Goal: Task Accomplishment & Management: Use online tool/utility

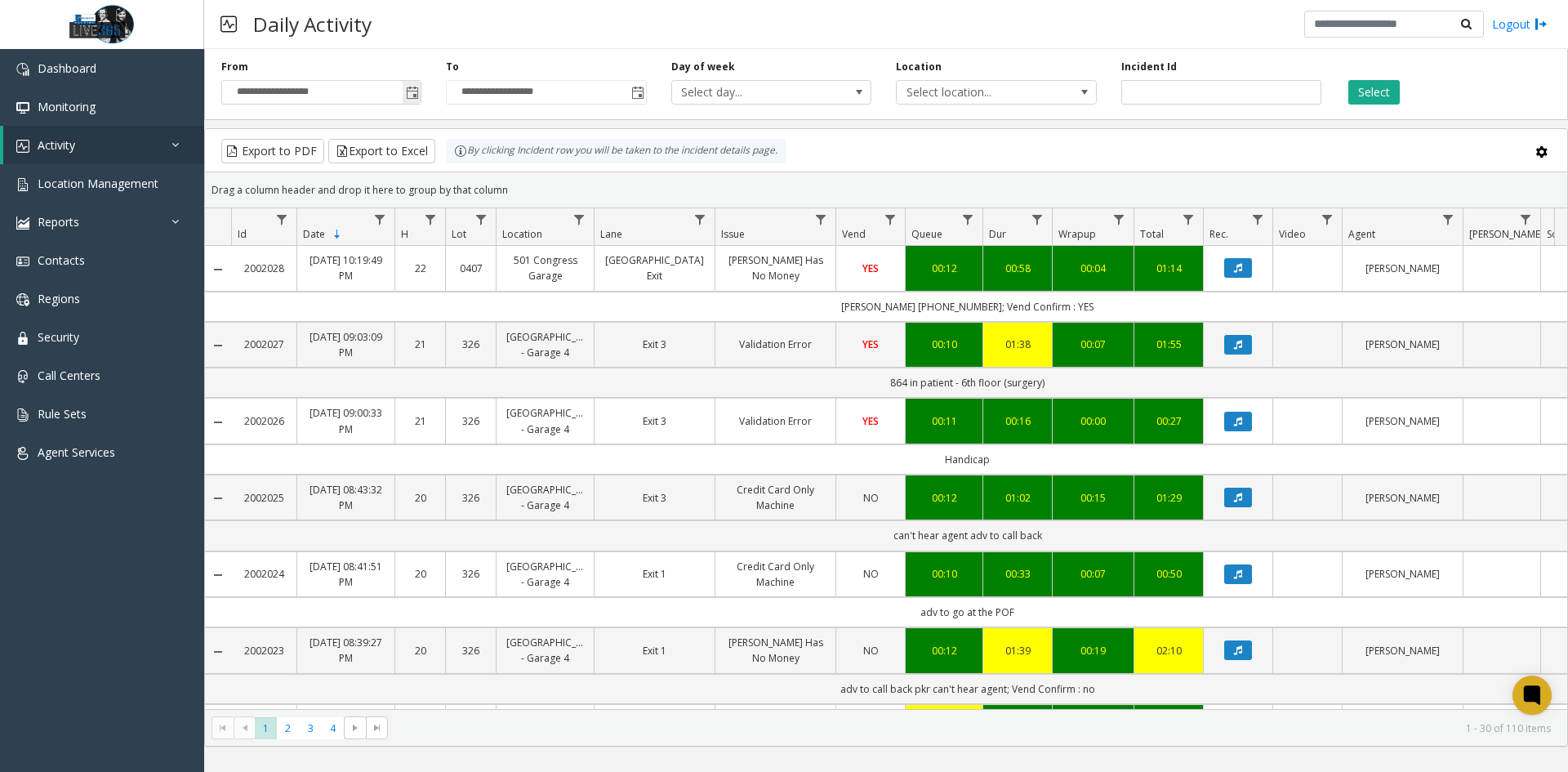
click at [417, 86] on span "Toggle popup" at bounding box center [413, 93] width 13 height 13
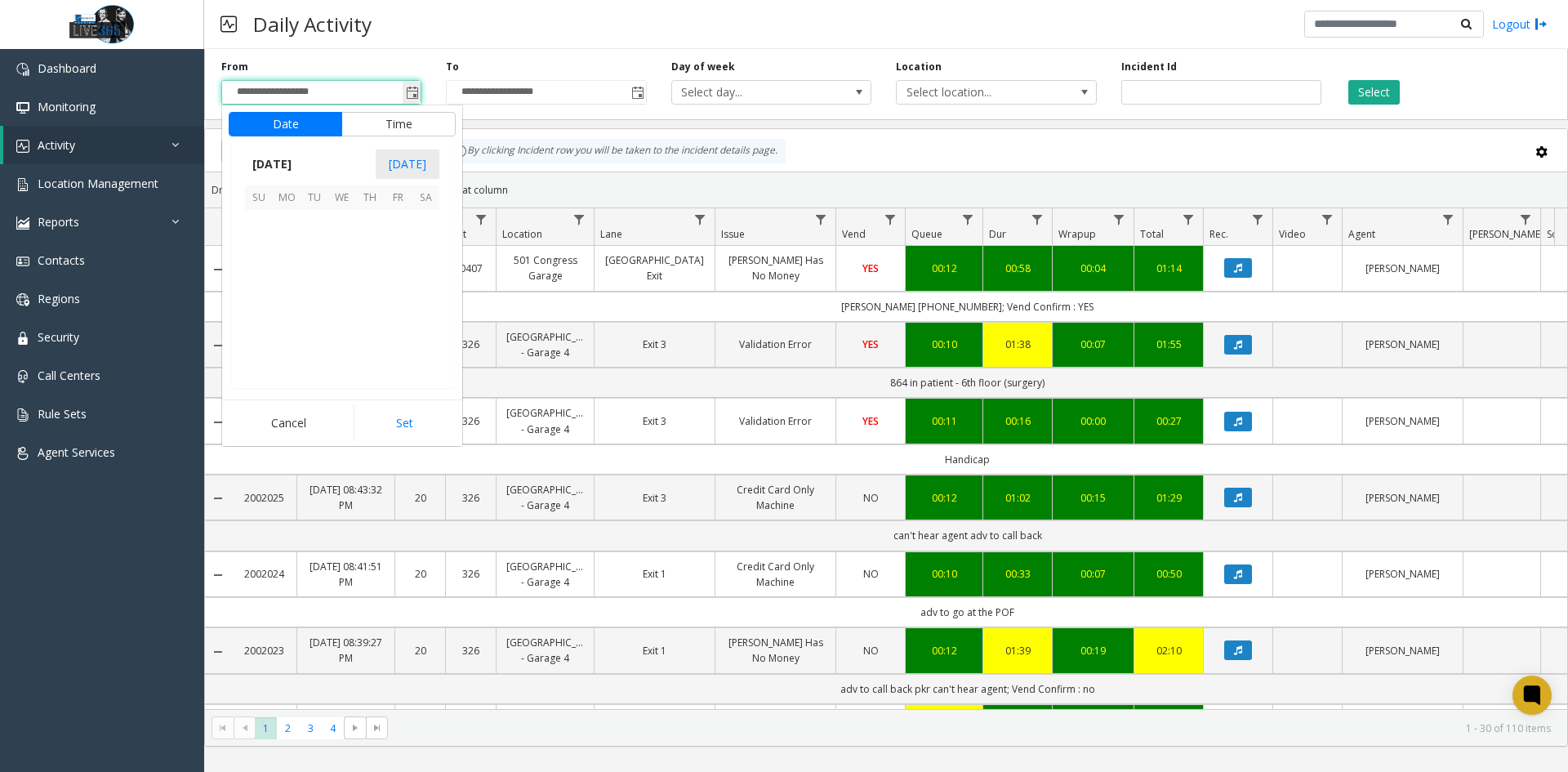
scroll to position [292960, 0]
click at [352, 281] on span "13" at bounding box center [342, 279] width 27 height 27
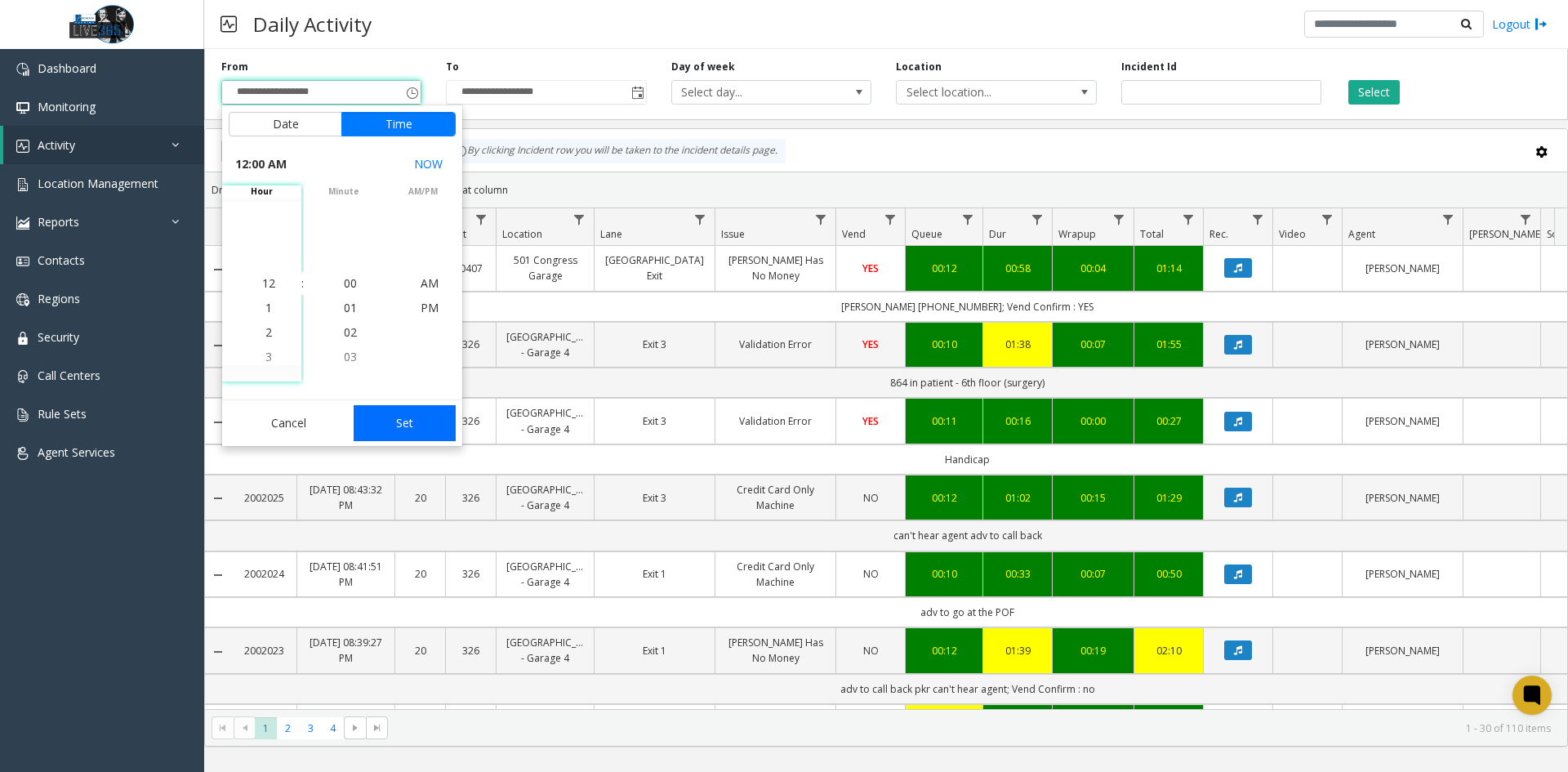
click at [422, 428] on button "Set" at bounding box center [405, 423] width 103 height 36
type input "**********"
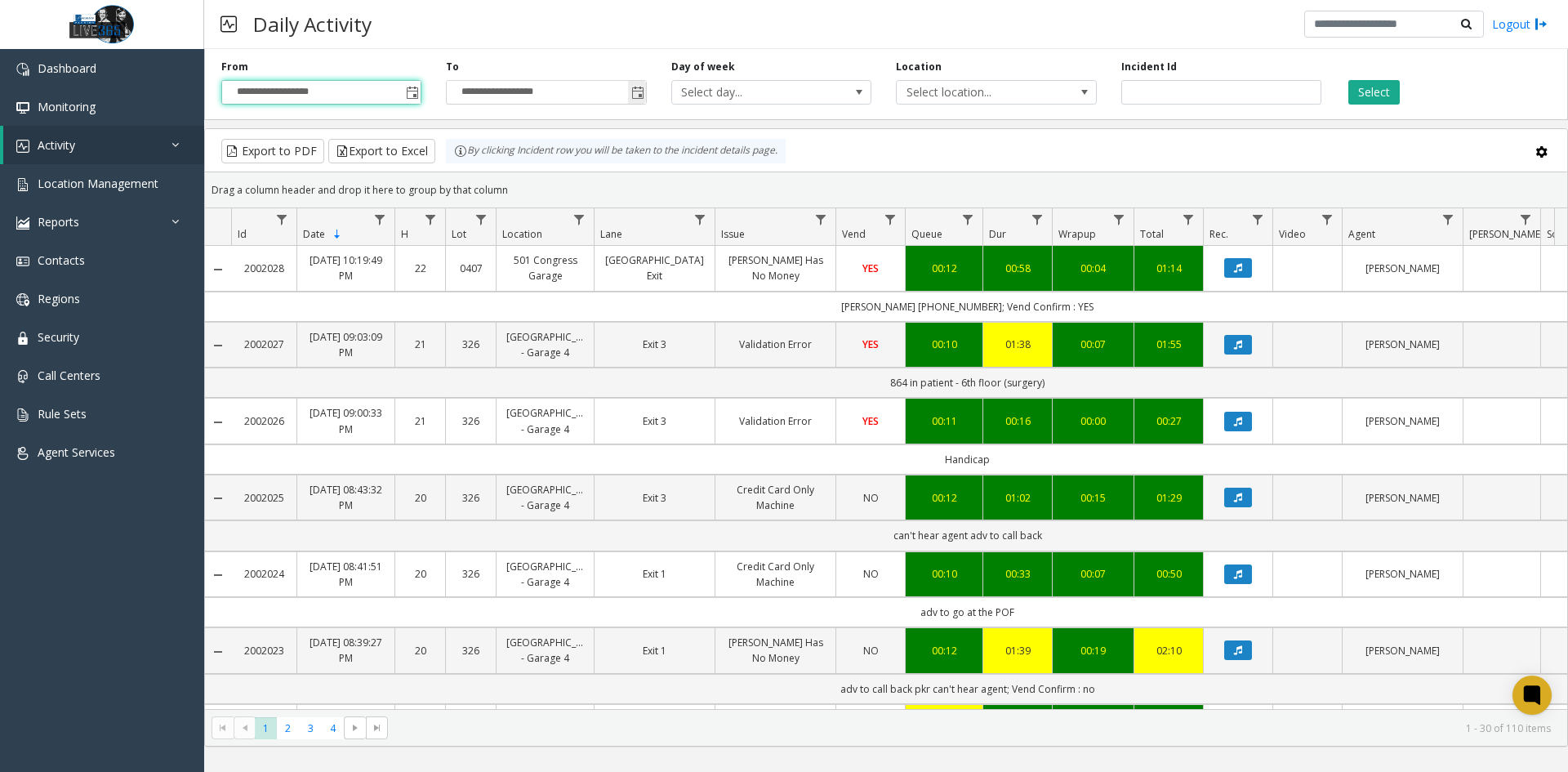
click at [636, 94] on span "Toggle popup" at bounding box center [638, 93] width 13 height 13
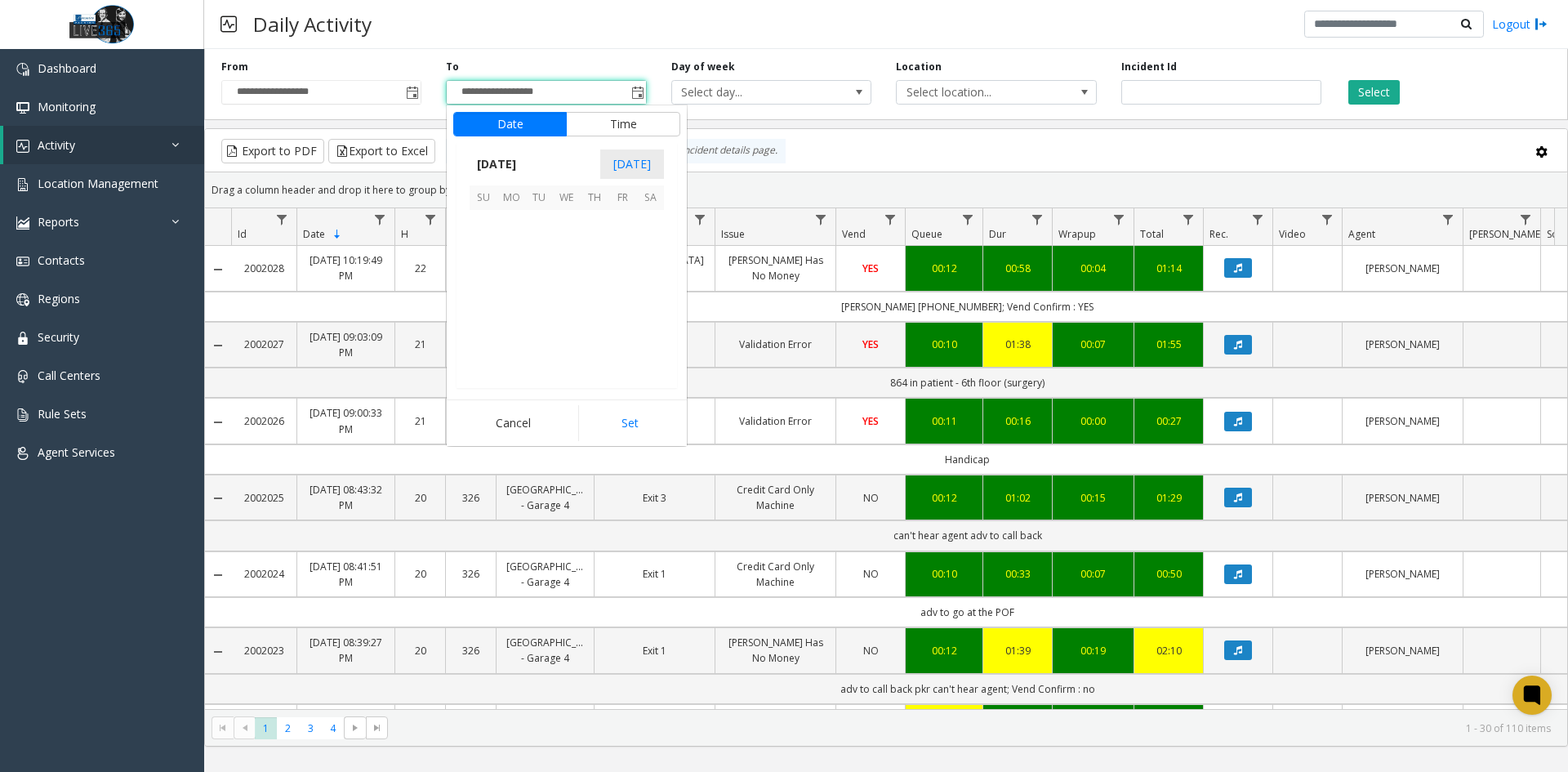
scroll to position [25, 0]
click at [618, 276] on span "15" at bounding box center [622, 279] width 27 height 27
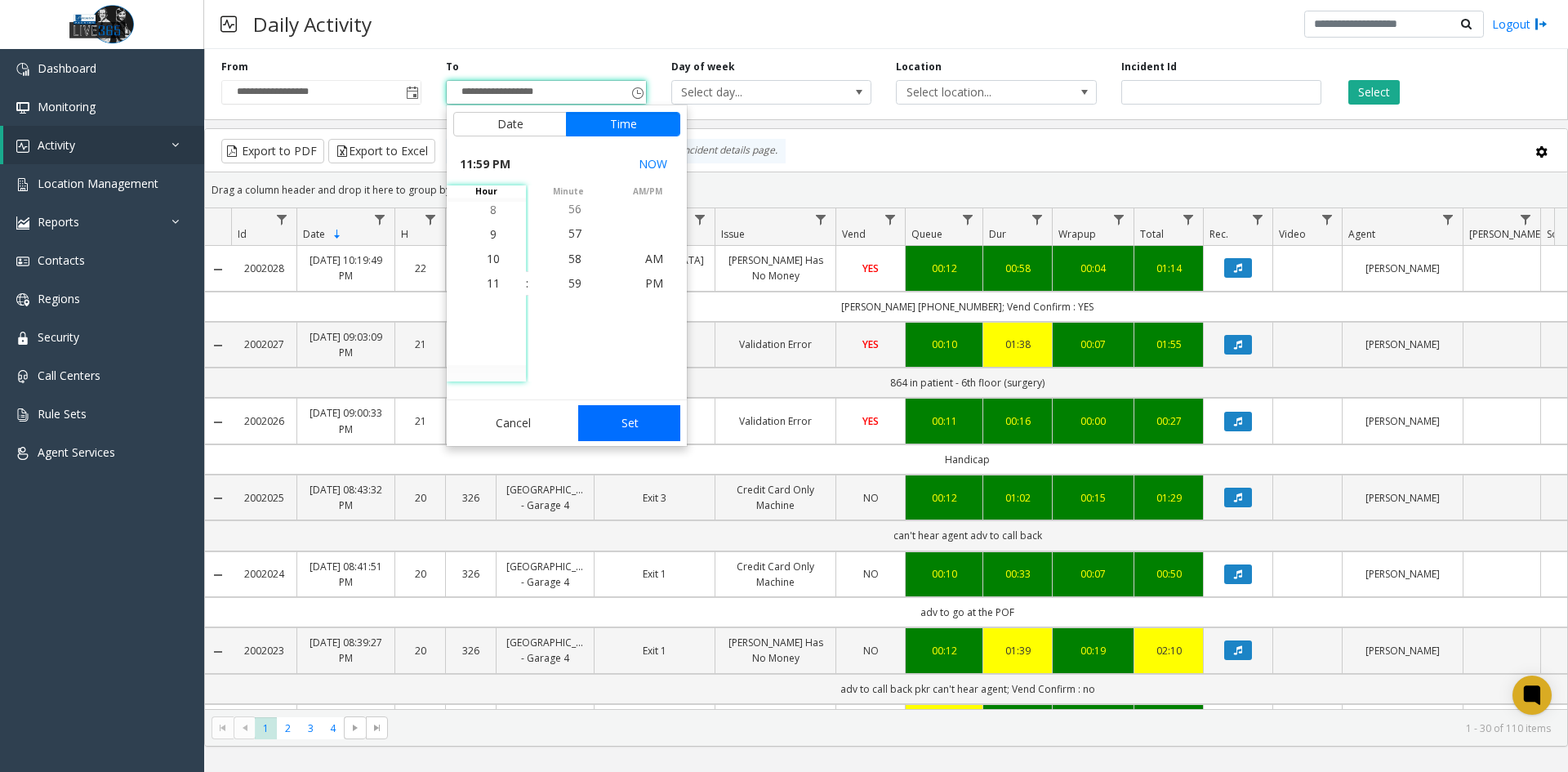
click at [641, 424] on button "Set" at bounding box center [630, 423] width 103 height 36
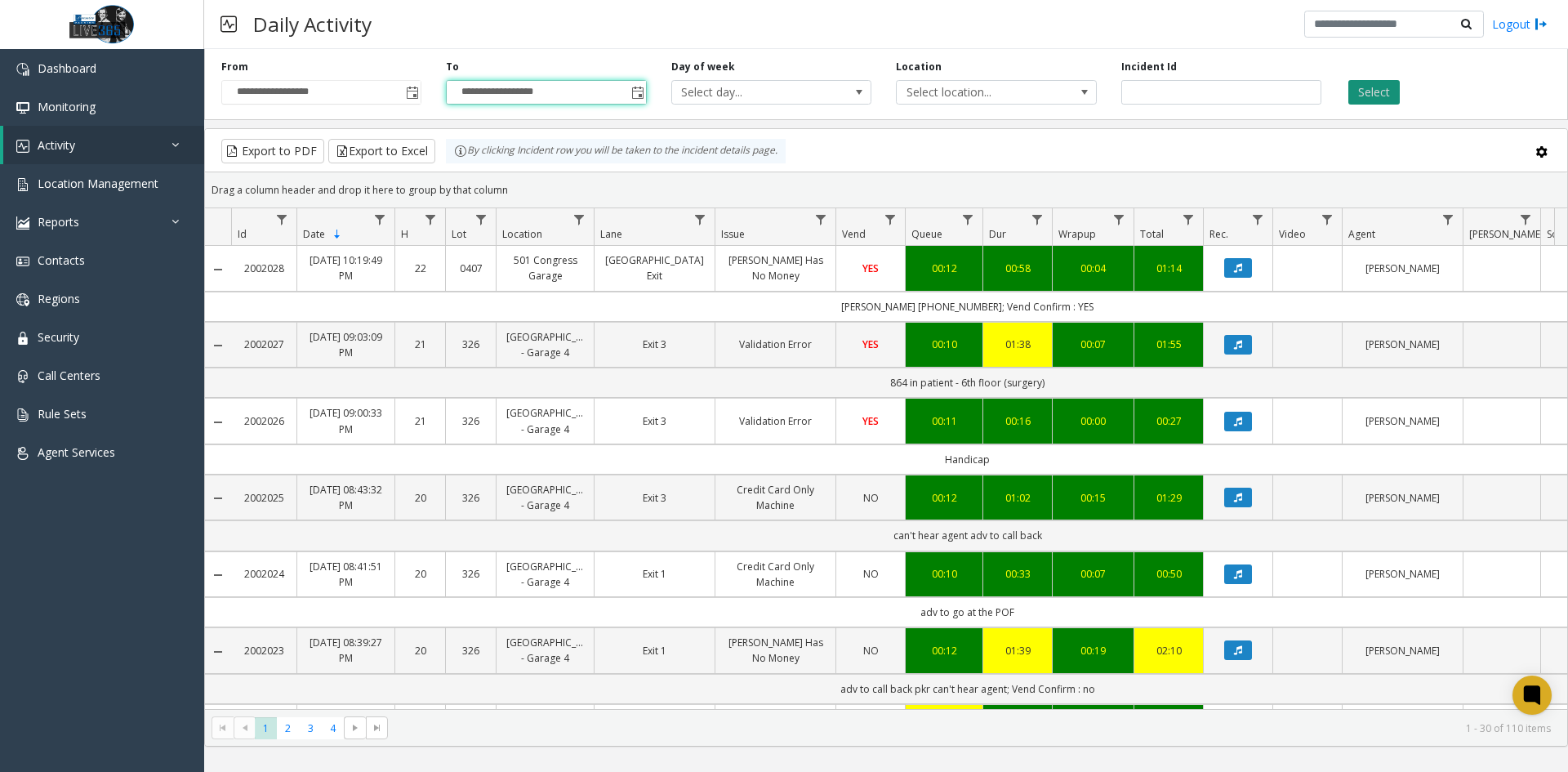
click at [1365, 86] on button "Select" at bounding box center [1375, 92] width 51 height 25
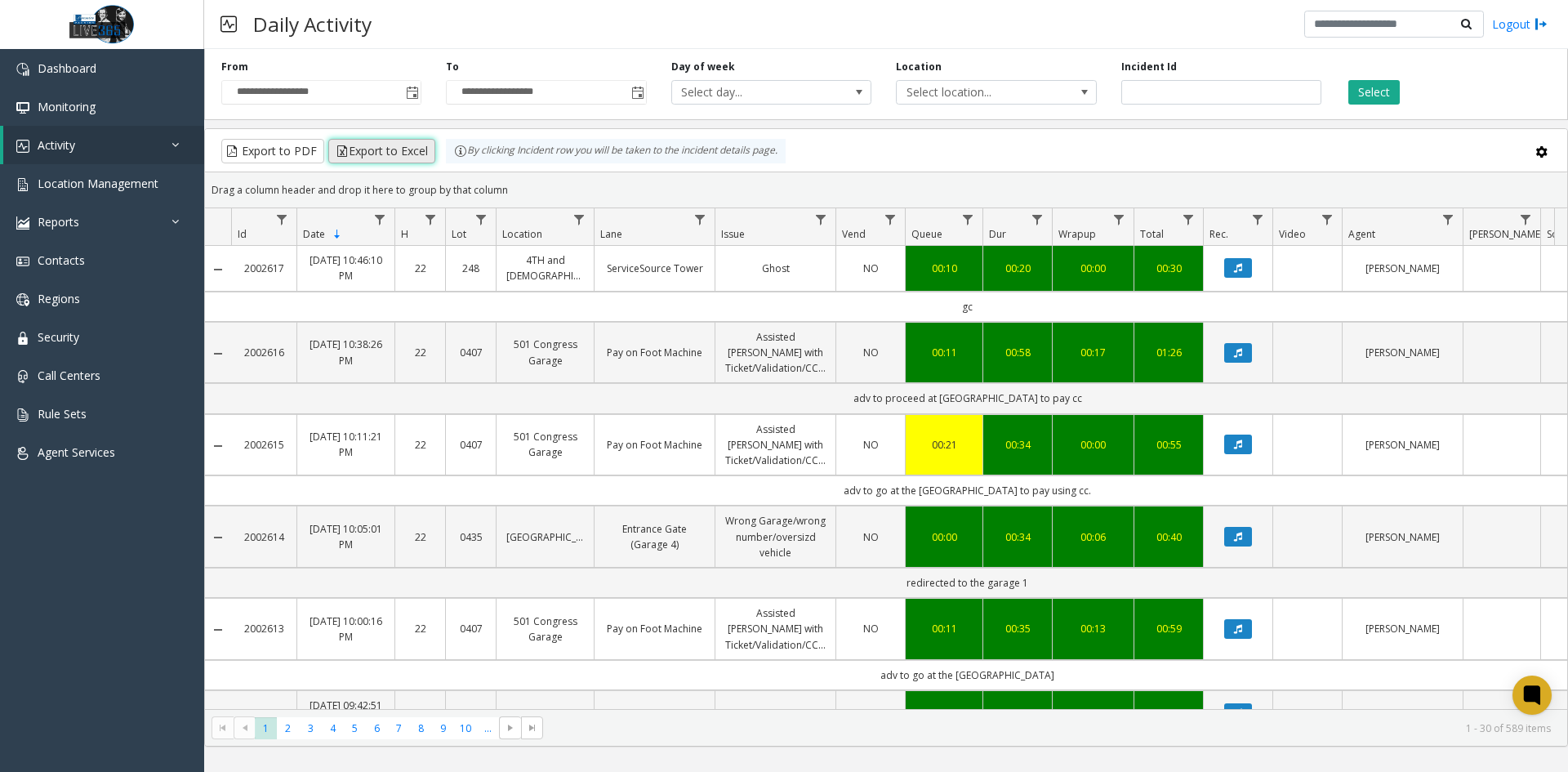
click at [393, 159] on button "Export to Excel" at bounding box center [382, 151] width 107 height 25
